Goal: Register for event/course

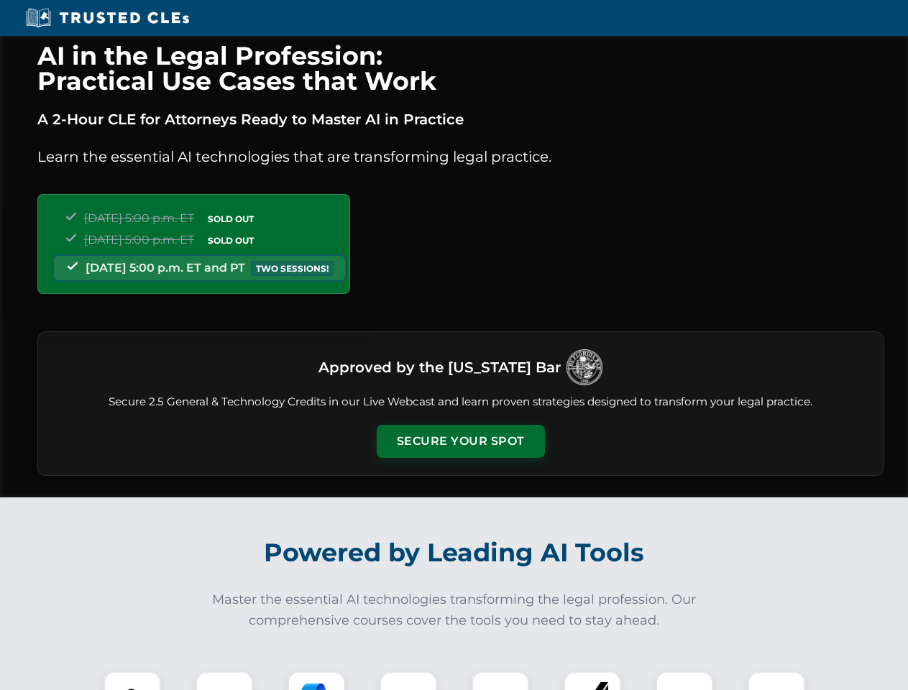
click at [460, 441] on button "Secure Your Spot" at bounding box center [461, 441] width 168 height 33
click at [132, 680] on img at bounding box center [132, 700] width 42 height 42
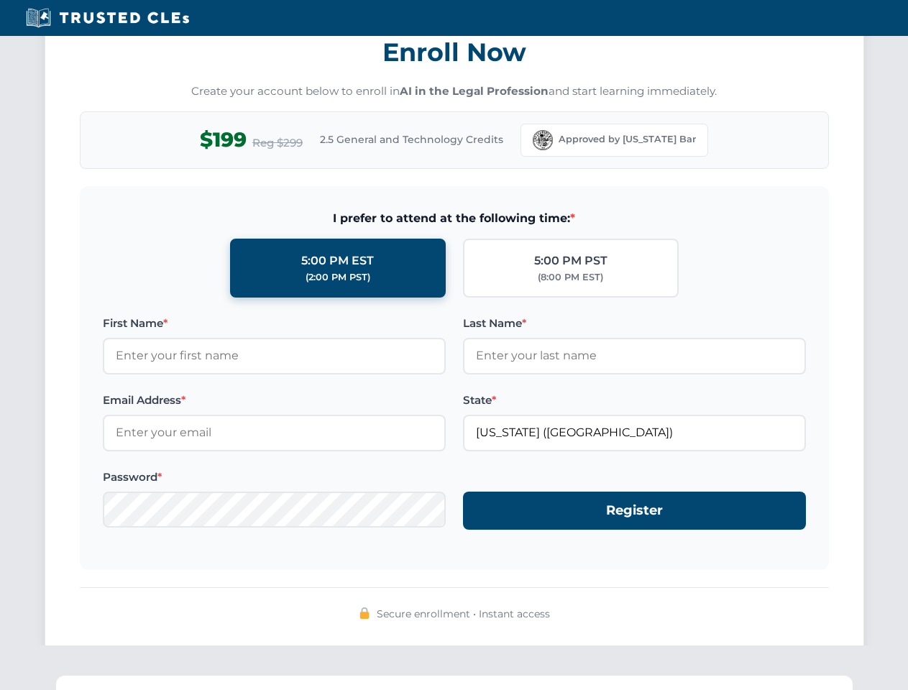
scroll to position [1410, 0]
